Goal: Task Accomplishment & Management: Complete application form

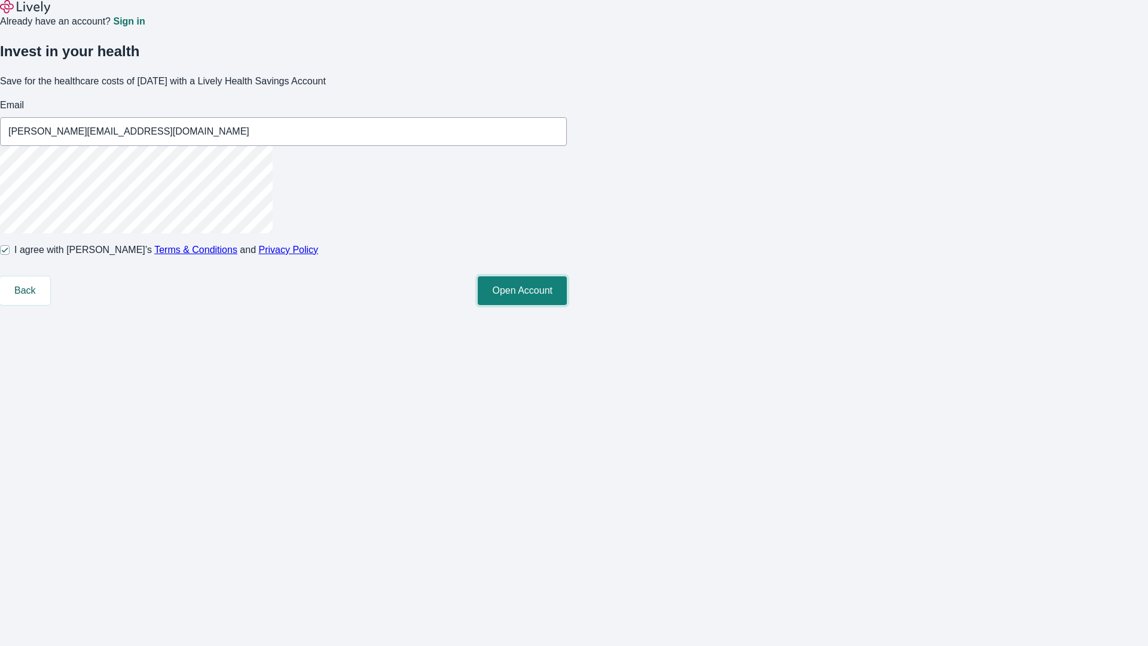
click at [567, 305] on button "Open Account" at bounding box center [522, 290] width 89 height 29
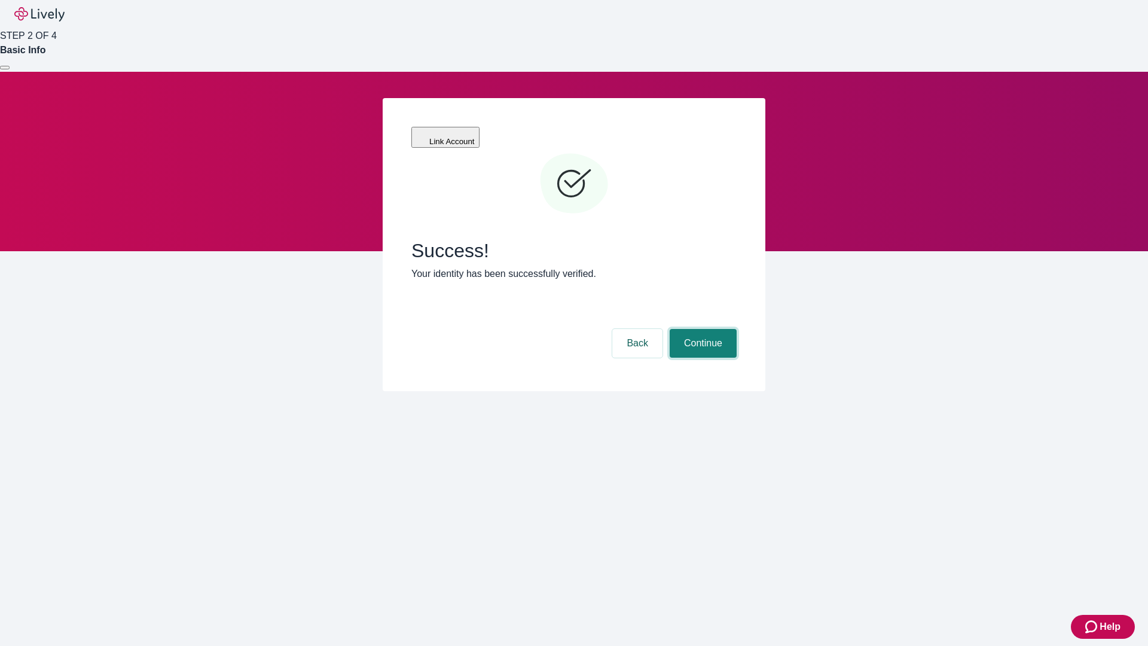
click at [701, 329] on button "Continue" at bounding box center [702, 343] width 67 height 29
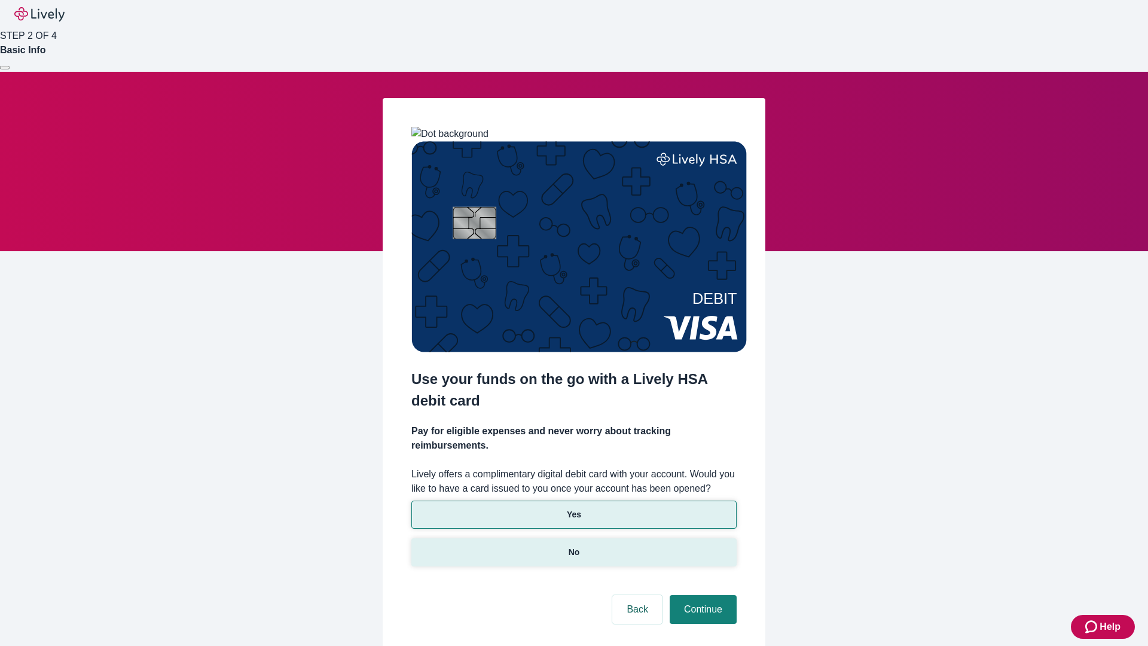
click at [573, 546] on p "No" at bounding box center [573, 552] width 11 height 13
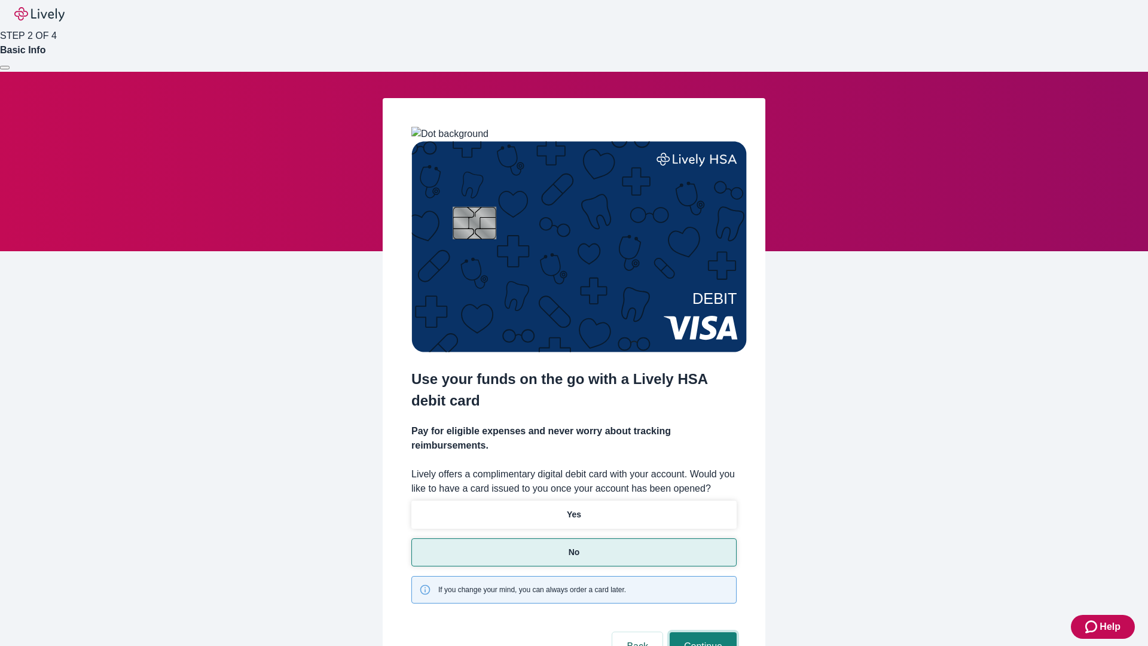
click at [701, 632] on button "Continue" at bounding box center [702, 646] width 67 height 29
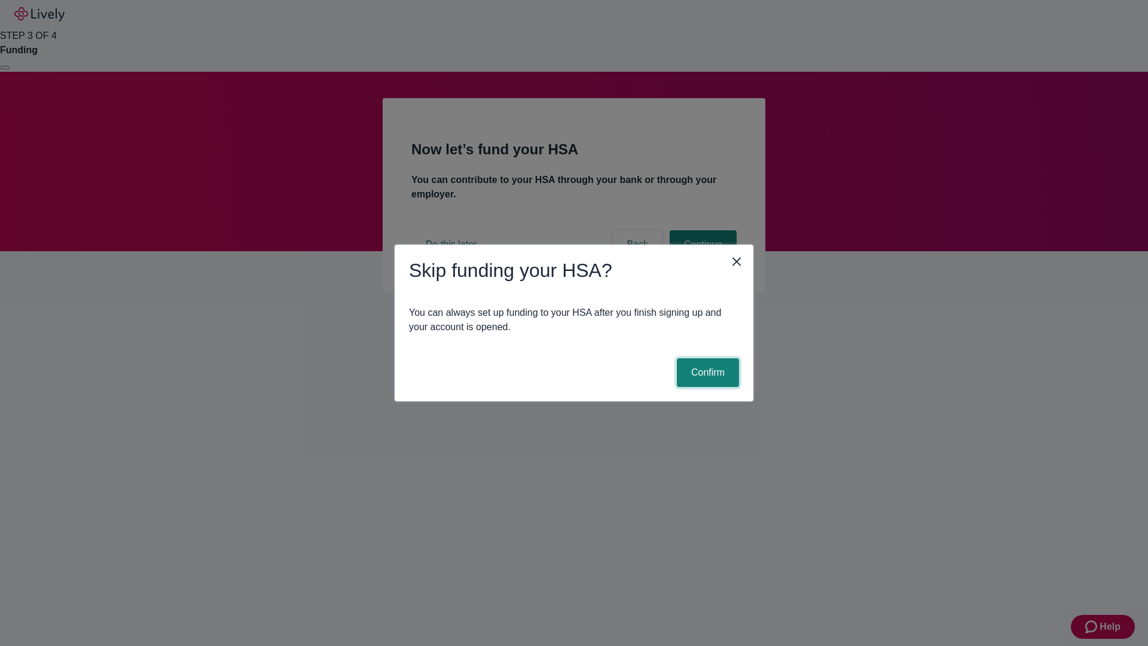
click at [706, 372] on button "Confirm" at bounding box center [708, 372] width 62 height 29
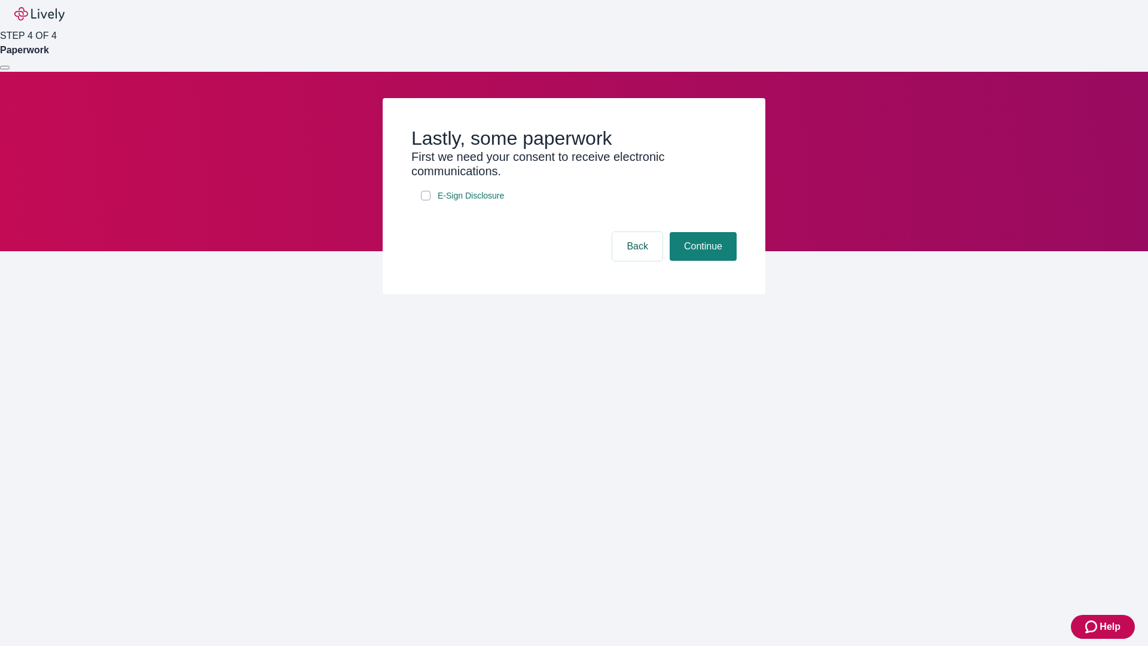
click at [426, 200] on input "E-Sign Disclosure" at bounding box center [426, 196] width 10 height 10
checkbox input "true"
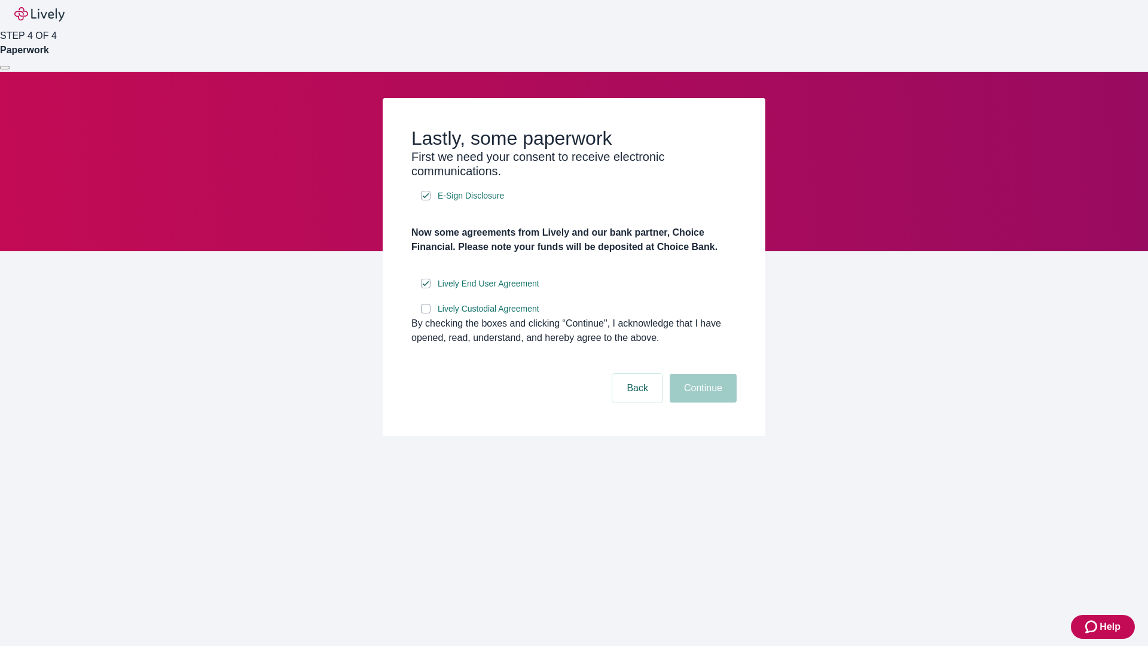
click at [426, 313] on input "Lively Custodial Agreement" at bounding box center [426, 309] width 10 height 10
checkbox input "true"
click at [701, 402] on button "Continue" at bounding box center [702, 388] width 67 height 29
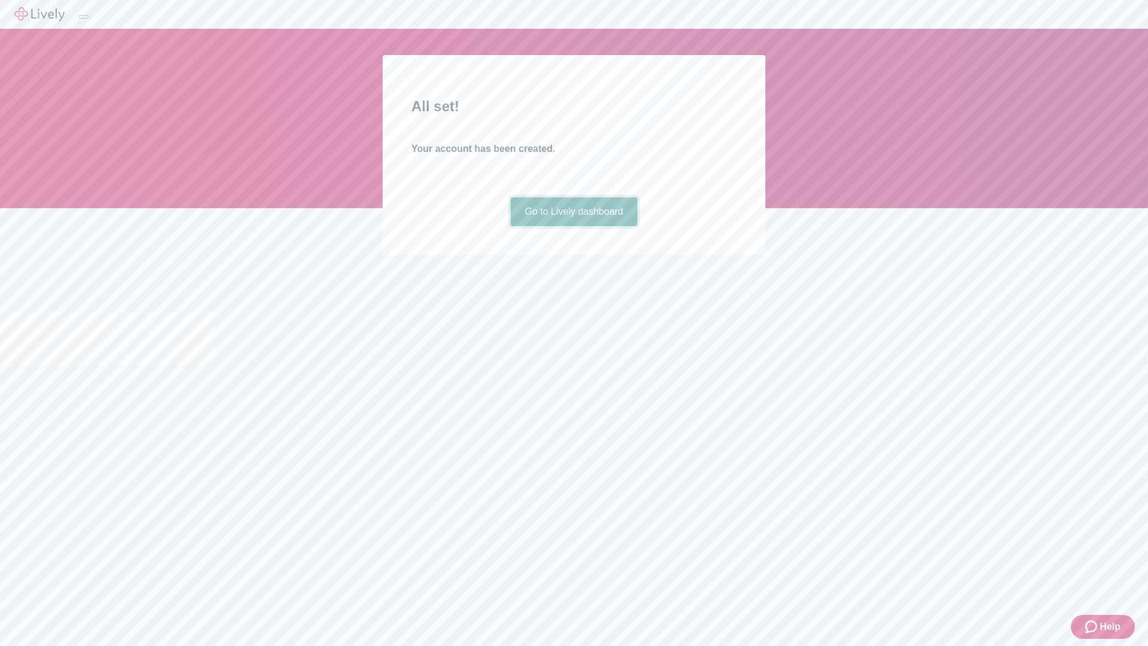
click at [573, 226] on link "Go to Lively dashboard" at bounding box center [573, 211] width 127 height 29
